Goal: Task Accomplishment & Management: Use online tool/utility

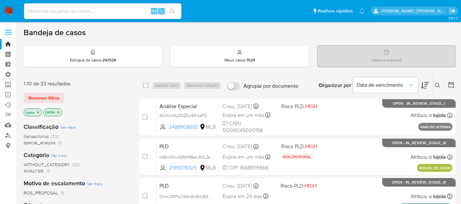
click at [107, 93] on div "Remover filtros" at bounding box center [76, 97] width 105 height 10
click at [8, 94] on link "Operações em massa" at bounding box center [39, 95] width 78 height 10
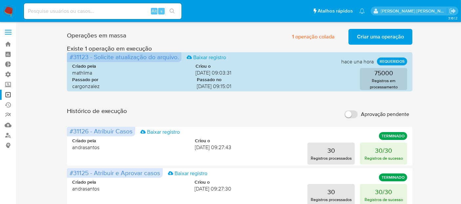
click at [362, 35] on span "Criar uma operação" at bounding box center [380, 37] width 47 height 14
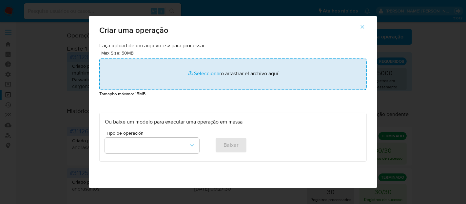
click at [194, 74] on input "file" at bounding box center [233, 73] width 268 height 31
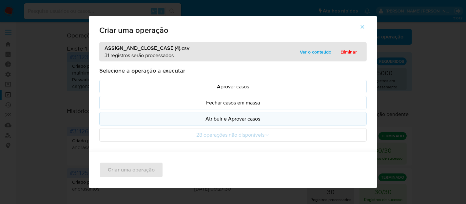
click at [213, 119] on p "Atribuir e Aprovar casos" at bounding box center [233, 119] width 256 height 8
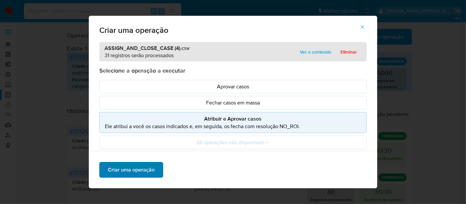
click at [136, 169] on span "Criar uma operação" at bounding box center [131, 169] width 47 height 14
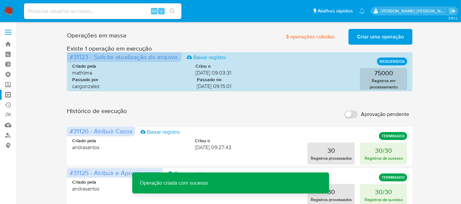
click at [367, 40] on span "Criar uma operação" at bounding box center [380, 37] width 47 height 14
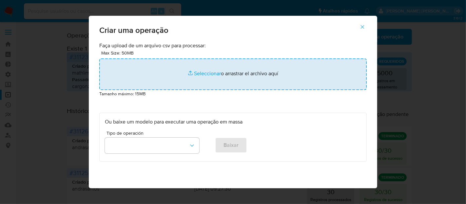
click at [214, 74] on input "file" at bounding box center [233, 73] width 268 height 31
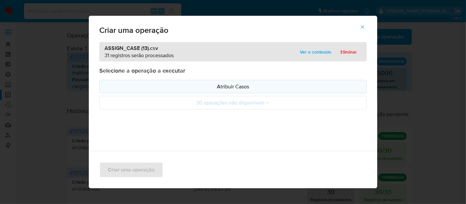
drag, startPoint x: 214, startPoint y: 74, endPoint x: 157, endPoint y: 87, distance: 58.6
click at [157, 87] on p "Atribuir Casos" at bounding box center [233, 87] width 256 height 8
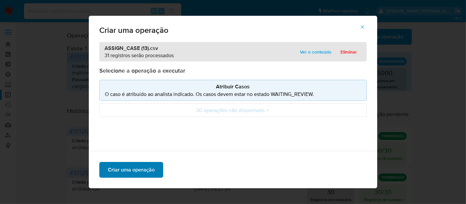
click at [147, 167] on span "Criar uma operação" at bounding box center [131, 169] width 47 height 14
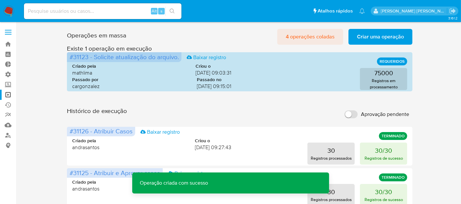
click at [308, 39] on span "4 operações coladas" at bounding box center [310, 37] width 49 height 14
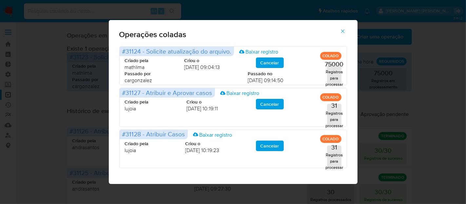
click at [344, 31] on icon "button" at bounding box center [343, 31] width 6 height 6
